Goal: Task Accomplishment & Management: Manage account settings

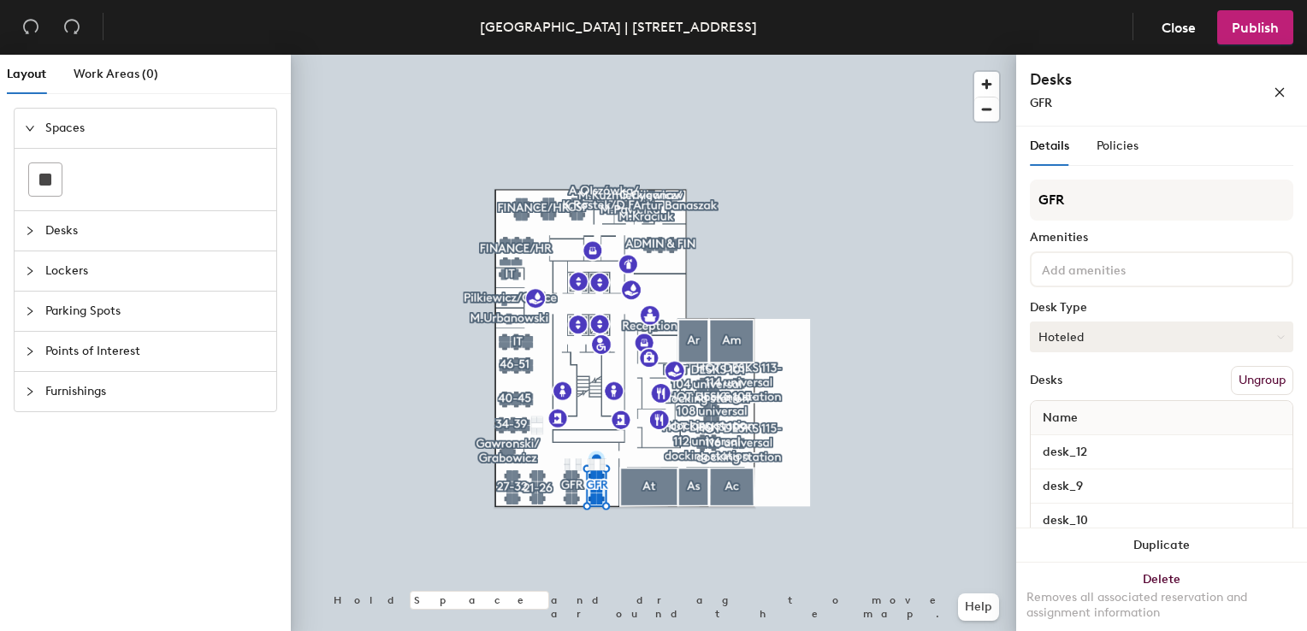
click at [1093, 329] on button "Hoteled" at bounding box center [1161, 337] width 263 height 31
click at [1061, 411] on div "Hot" at bounding box center [1116, 416] width 171 height 26
click at [1089, 340] on button "Hot" at bounding box center [1161, 337] width 263 height 31
click at [1104, 440] on div "Hoteled" at bounding box center [1116, 442] width 171 height 26
click at [1172, 28] on span "Close" at bounding box center [1179, 28] width 34 height 16
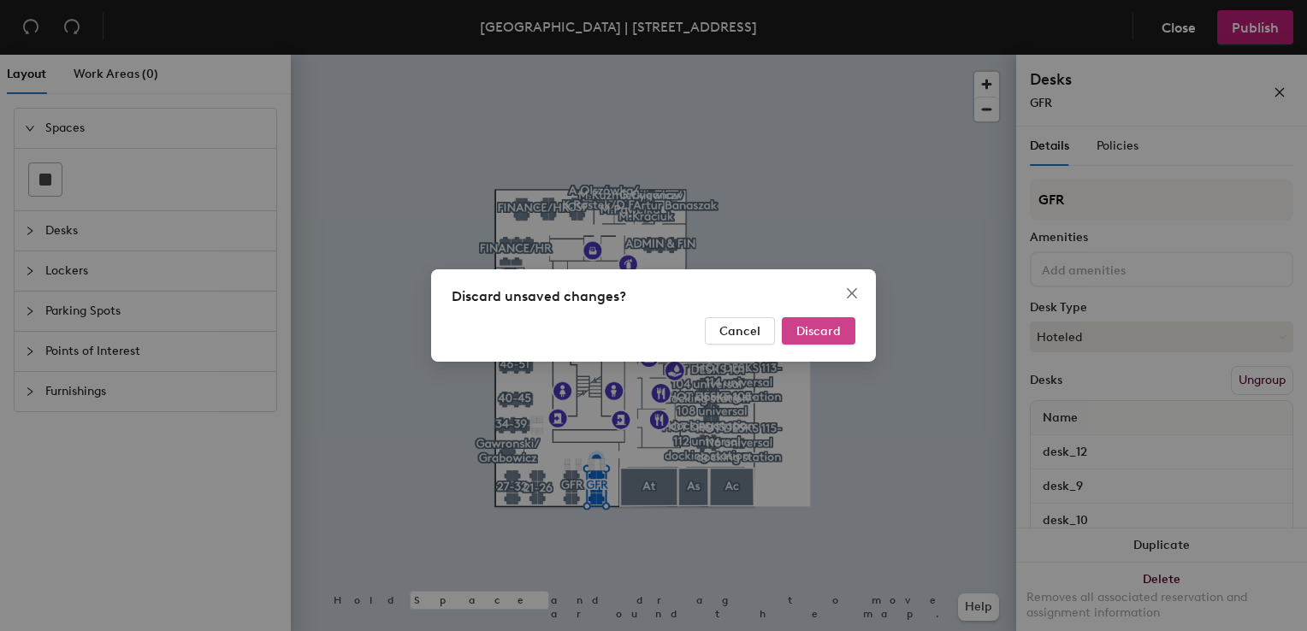
click at [843, 334] on button "Discard" at bounding box center [819, 330] width 74 height 27
